Goal: Transaction & Acquisition: Register for event/course

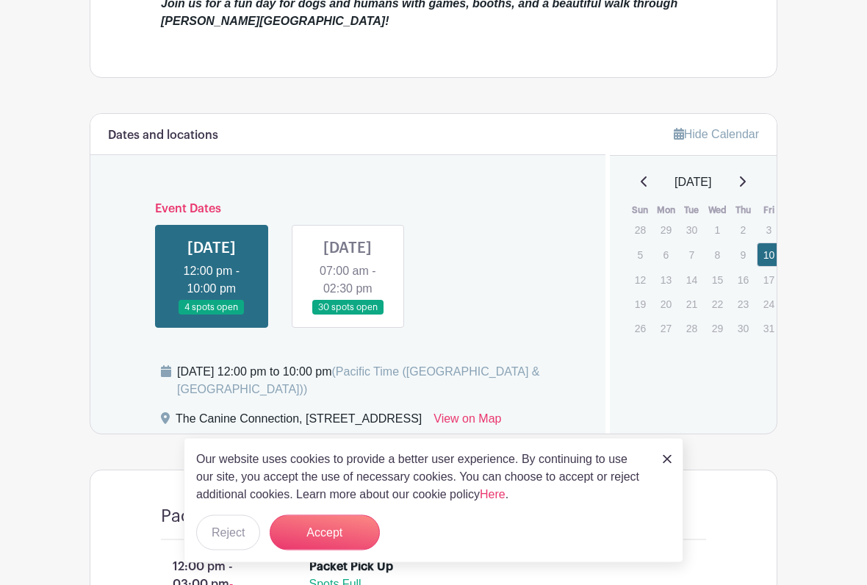
scroll to position [528, 0]
click at [318, 484] on button "Accept" at bounding box center [325, 532] width 110 height 35
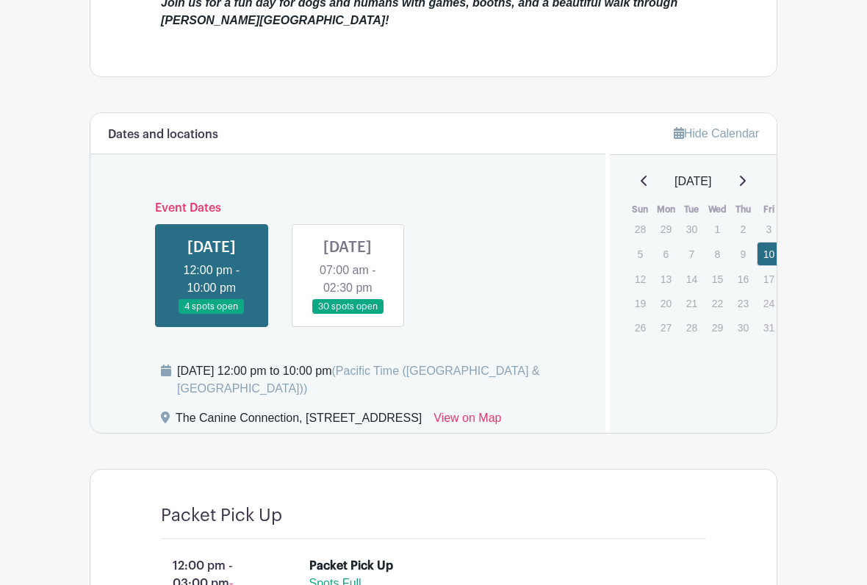
click at [212, 315] on link at bounding box center [212, 315] width 0 height 0
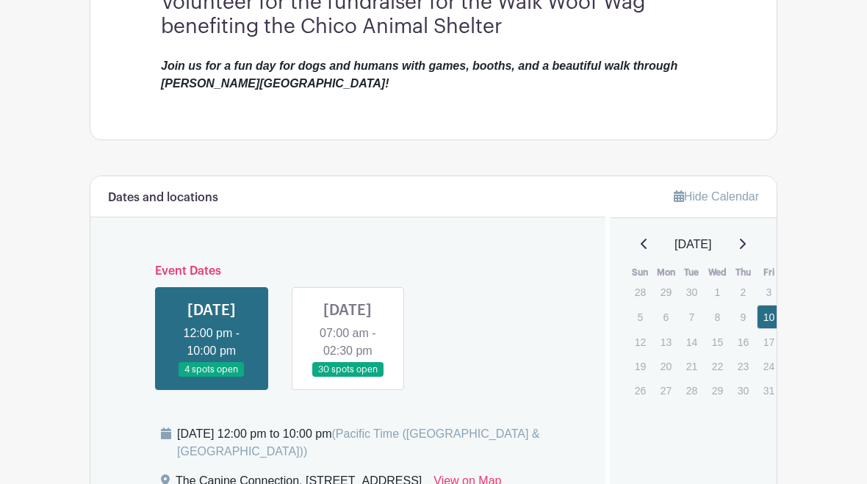
scroll to position [448, 0]
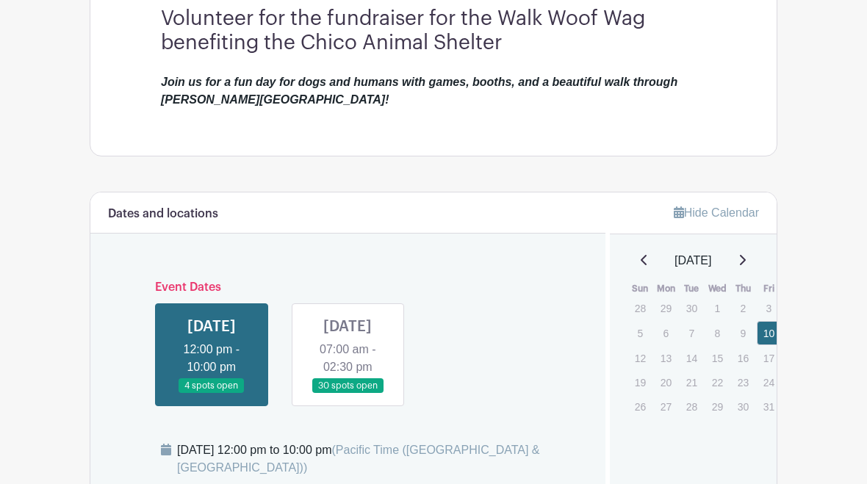
click at [348, 395] on link at bounding box center [348, 395] width 0 height 0
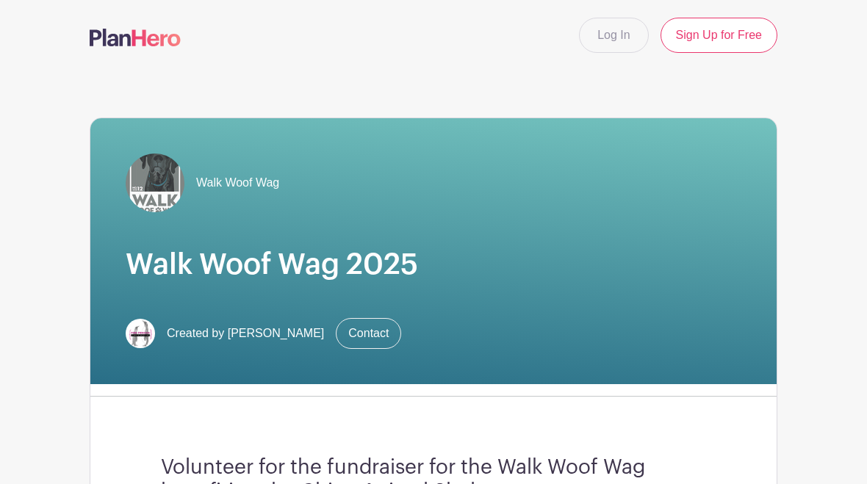
click at [724, 35] on link "Sign Up for Free" at bounding box center [719, 35] width 117 height 35
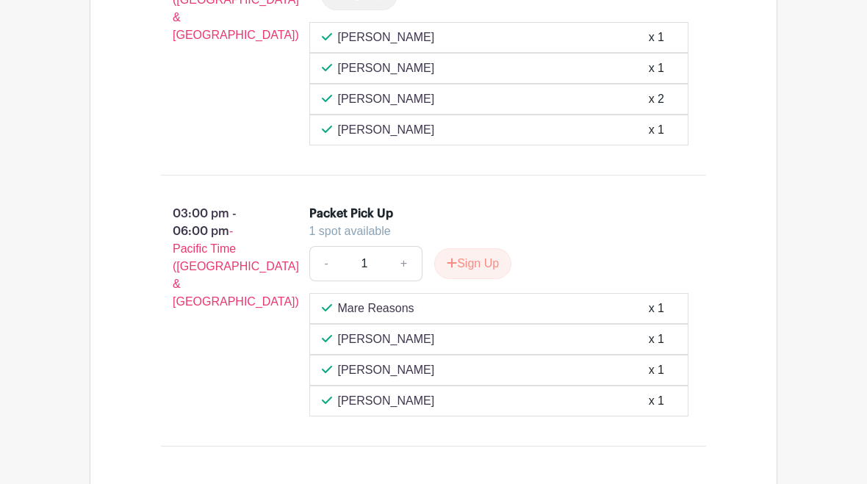
scroll to position [1146, 0]
click at [465, 280] on button "Sign Up" at bounding box center [472, 264] width 77 height 31
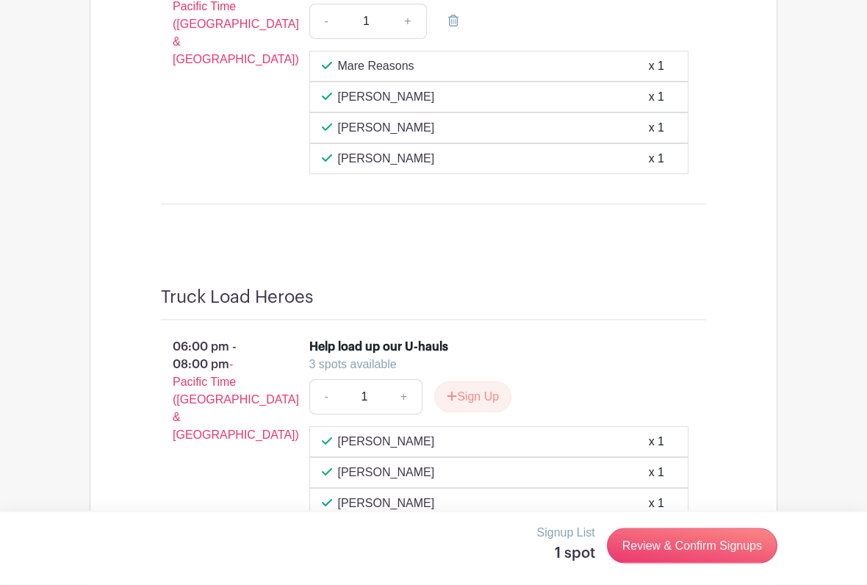
scroll to position [1390, 0]
click at [687, 484] on link "Review & Confirm Signups" at bounding box center [692, 545] width 170 height 35
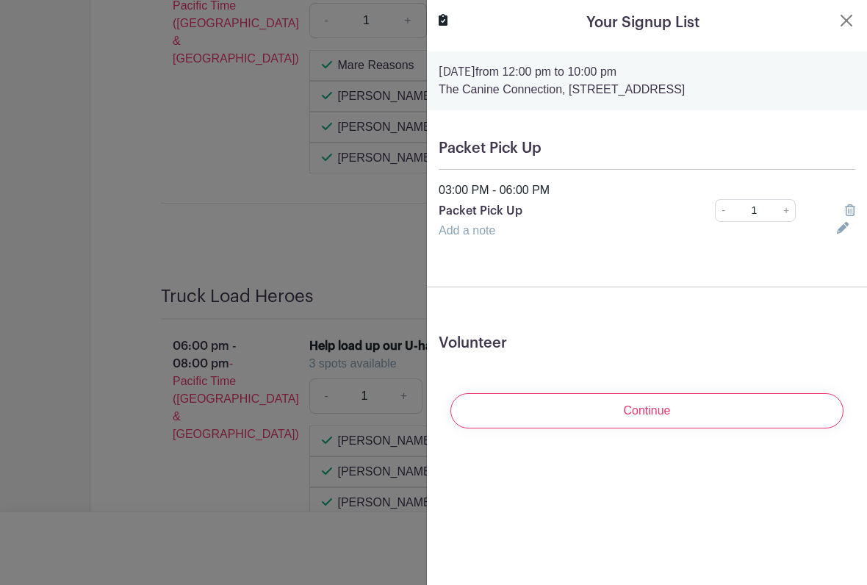
click at [847, 19] on button "Close" at bounding box center [847, 21] width 18 height 18
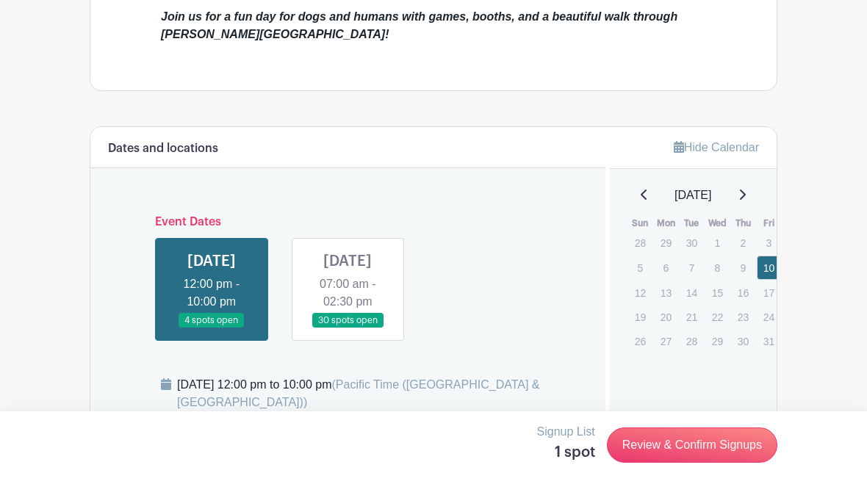
scroll to position [513, 0]
click at [348, 330] on link at bounding box center [348, 330] width 0 height 0
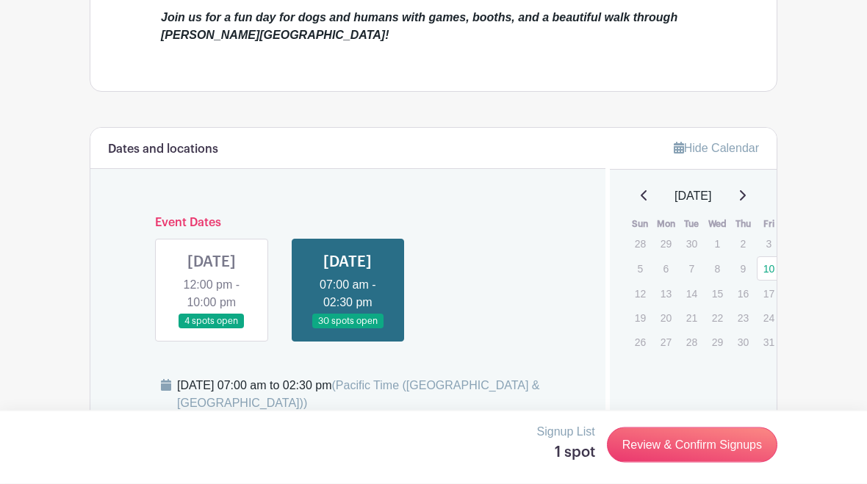
scroll to position [514, 0]
click at [348, 329] on link at bounding box center [348, 329] width 0 height 0
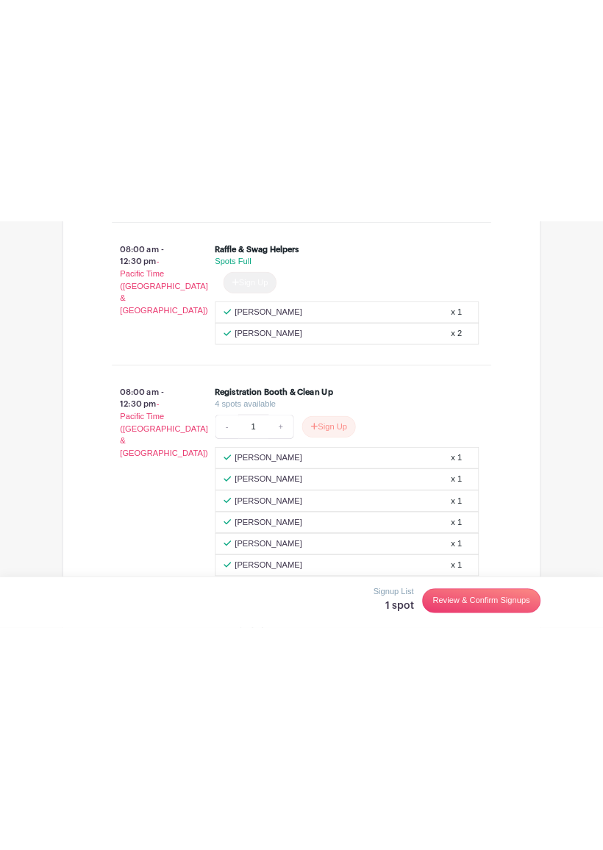
scroll to position [1908, 0]
